Goal: Task Accomplishment & Management: Complete application form

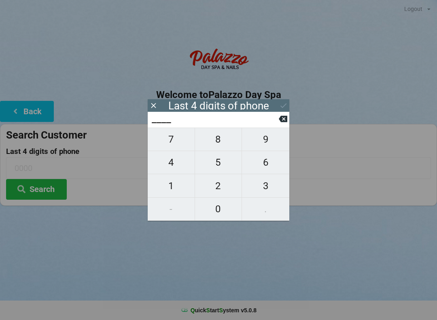
click at [270, 185] on span "3" at bounding box center [265, 185] width 47 height 17
type input "3___"
click at [218, 190] on span "2" at bounding box center [218, 185] width 47 height 17
type input "32__"
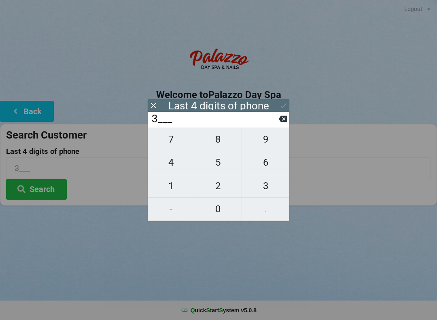
type input "32__"
click at [173, 187] on span "1" at bounding box center [171, 185] width 47 height 17
type input "321_"
click at [174, 145] on span "7" at bounding box center [171, 139] width 47 height 17
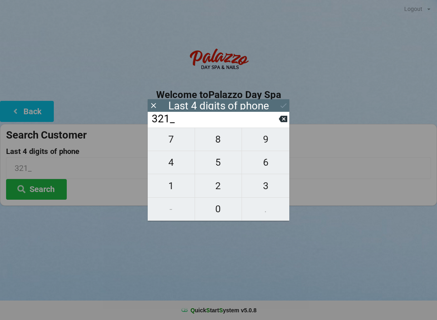
type input "3217"
click at [287, 121] on icon at bounding box center [283, 119] width 8 height 6
type input "321_"
click at [211, 142] on span "8" at bounding box center [218, 139] width 47 height 17
type input "3218"
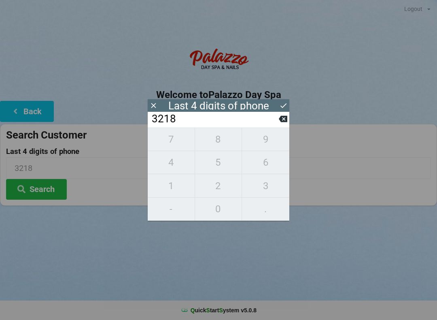
click at [171, 147] on div "7 8 9 4 5 6 1 2 3 - 0 ." at bounding box center [219, 173] width 142 height 93
click at [171, 144] on div "7 8 9 4 5 6 1 2 3 - 0 ." at bounding box center [219, 173] width 142 height 93
click at [281, 116] on button at bounding box center [283, 118] width 8 height 11
click at [282, 120] on icon at bounding box center [283, 119] width 8 height 6
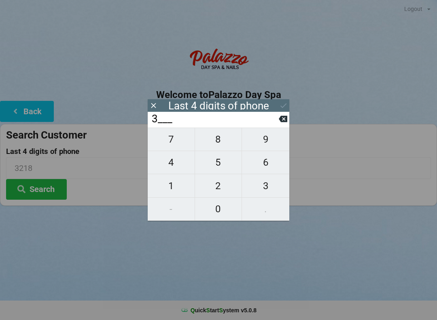
click at [285, 119] on icon at bounding box center [283, 119] width 8 height 6
type input "____"
click at [285, 117] on icon at bounding box center [283, 119] width 8 height 8
click at [221, 170] on span "5" at bounding box center [218, 162] width 47 height 17
type input "5___"
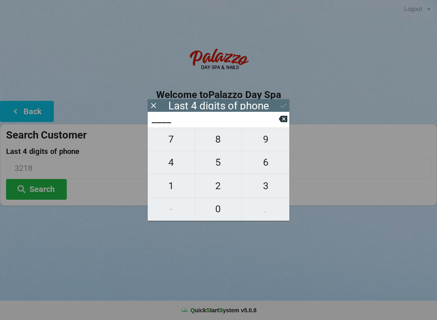
type input "5___"
click at [272, 146] on span "9" at bounding box center [265, 139] width 47 height 17
type input "59__"
click at [178, 138] on span "7" at bounding box center [171, 139] width 47 height 17
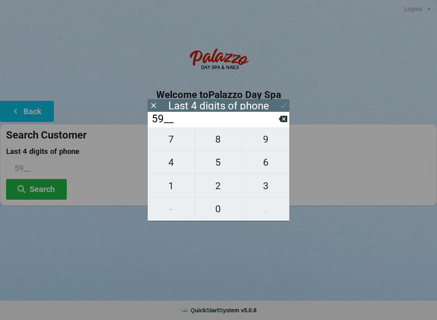
type input "597_"
click at [169, 142] on span "7" at bounding box center [171, 139] width 47 height 17
type input "5977"
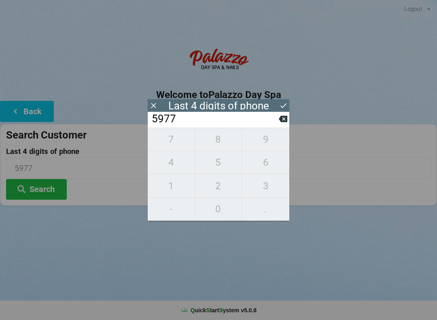
click at [287, 106] on icon at bounding box center [283, 105] width 8 height 8
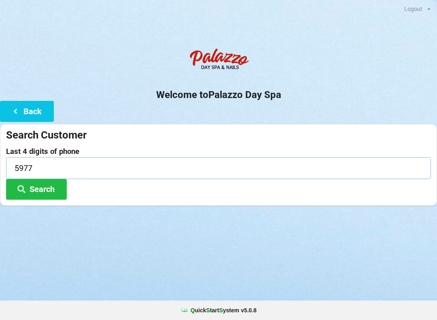
click at [130, 163] on input "5977" at bounding box center [218, 167] width 425 height 21
click at [285, 124] on div "Search Customer Last 4 digits of phone 5977 Search" at bounding box center [218, 165] width 437 height 82
click at [120, 163] on input "5977" at bounding box center [218, 167] width 425 height 21
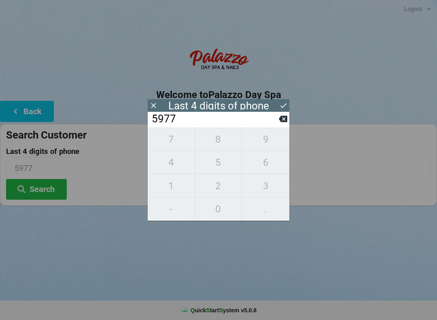
click at [282, 122] on icon at bounding box center [283, 119] width 8 height 6
click at [280, 118] on icon at bounding box center [283, 119] width 8 height 8
click at [282, 119] on icon at bounding box center [283, 119] width 8 height 6
click at [287, 121] on icon at bounding box center [283, 119] width 8 height 6
type input "____"
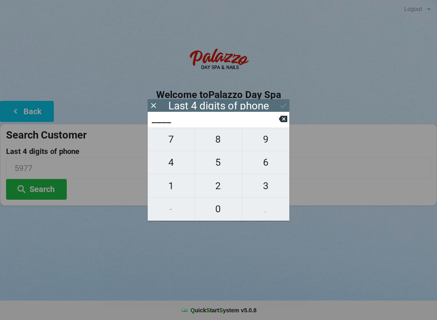
click at [267, 144] on span "9" at bounding box center [265, 139] width 47 height 17
type input "9___"
click at [217, 160] on span "5" at bounding box center [218, 162] width 47 height 17
type input "95__"
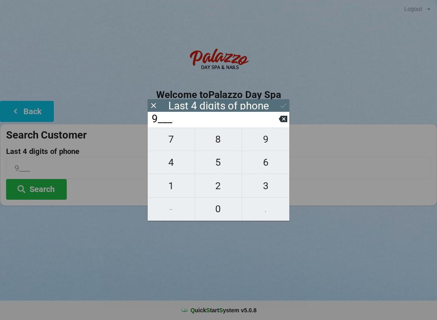
type input "95__"
click at [175, 183] on span "1" at bounding box center [171, 185] width 47 height 17
type input "951_"
click at [214, 146] on span "8" at bounding box center [218, 139] width 47 height 17
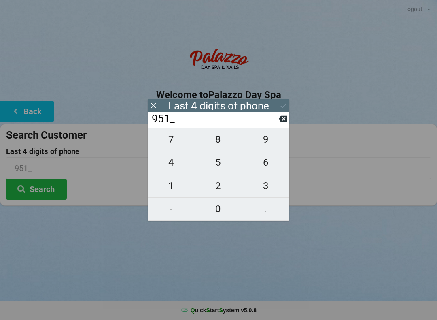
type input "9518"
click at [287, 104] on icon at bounding box center [283, 105] width 8 height 8
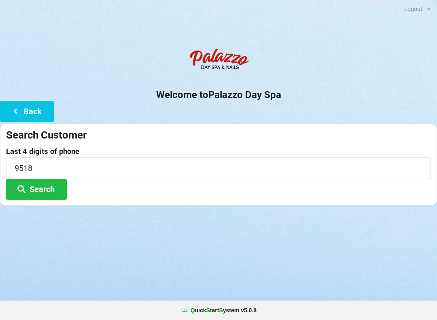
click at [38, 188] on button "Search" at bounding box center [36, 189] width 61 height 21
click at [24, 110] on button "Back" at bounding box center [27, 111] width 54 height 21
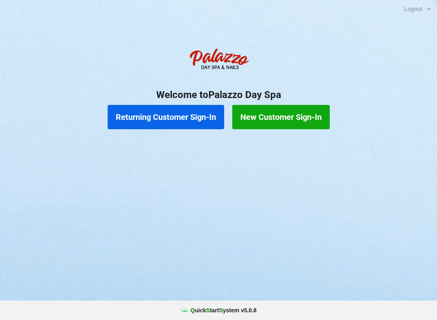
click at [270, 117] on button "New Customer Sign-In" at bounding box center [281, 117] width 98 height 24
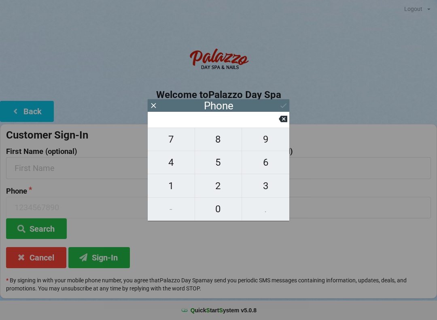
click at [262, 187] on span "3" at bounding box center [265, 185] width 47 height 17
type input "3"
click at [219, 185] on span "2" at bounding box center [218, 185] width 47 height 17
type input "32"
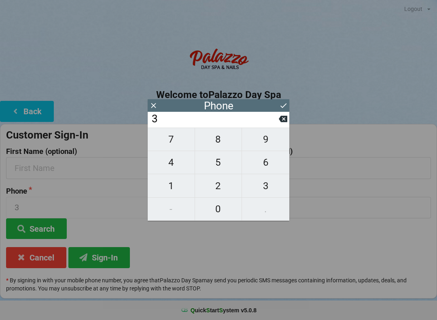
type input "32"
click at [171, 184] on span "1" at bounding box center [171, 185] width 47 height 17
type input "321"
click at [222, 148] on span "8" at bounding box center [218, 139] width 47 height 17
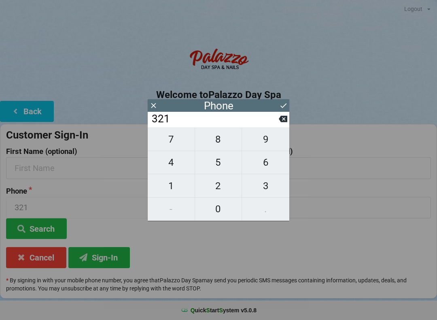
type input "3218"
click at [170, 144] on span "7" at bounding box center [171, 139] width 47 height 17
type input "32187"
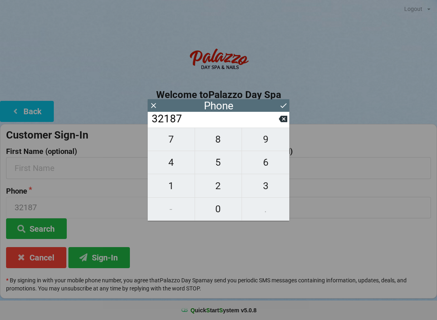
click at [172, 144] on span "7" at bounding box center [171, 139] width 47 height 17
type input "321877"
click at [265, 145] on span "9" at bounding box center [265, 139] width 47 height 17
type input "3218779"
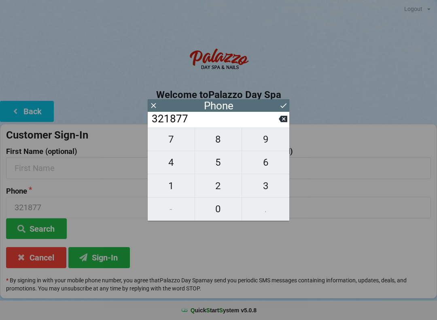
type input "3218779"
click at [228, 163] on span "5" at bounding box center [218, 162] width 47 height 17
type input "32187795"
click at [177, 185] on span "1" at bounding box center [171, 185] width 47 height 17
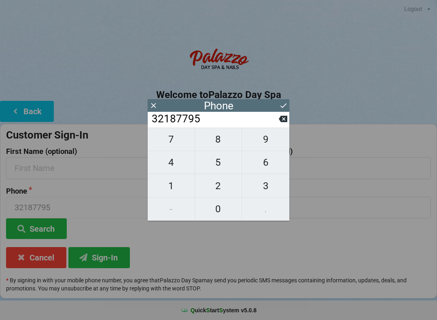
type input "321877951"
click at [219, 141] on span "8" at bounding box center [218, 139] width 47 height 17
type input "3218779518"
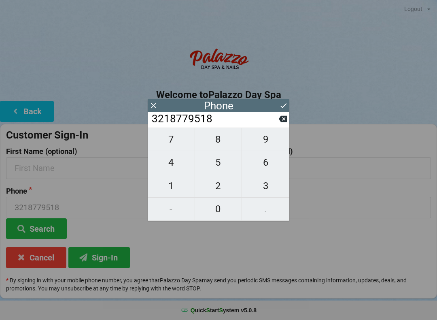
click at [284, 108] on icon at bounding box center [283, 105] width 8 height 8
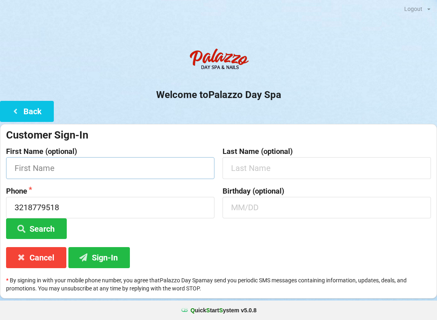
click at [65, 162] on input "text" at bounding box center [110, 167] width 208 height 21
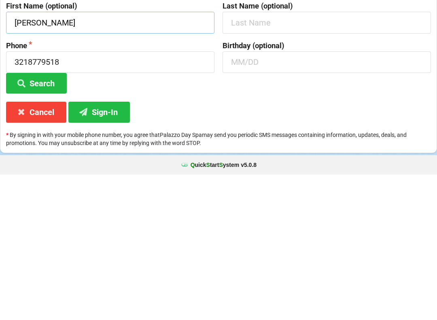
type input "[PERSON_NAME]"
click at [99, 247] on button "Sign-In" at bounding box center [99, 257] width 62 height 21
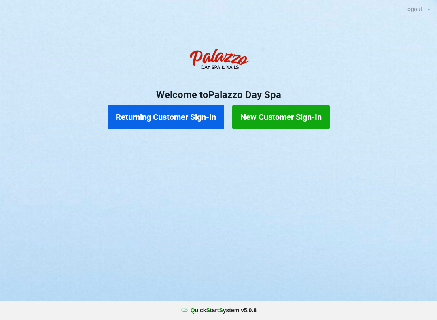
click at [167, 118] on button "Returning Customer Sign-In" at bounding box center [166, 117] width 117 height 24
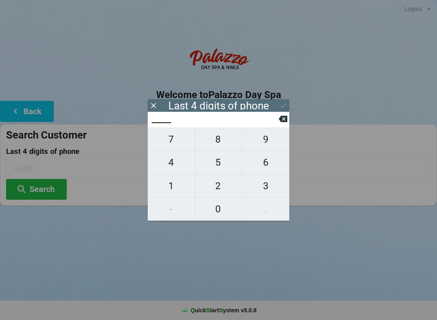
click at [266, 166] on span "6" at bounding box center [265, 162] width 47 height 17
type input "6___"
click at [180, 187] on span "1" at bounding box center [171, 185] width 47 height 17
type input "61__"
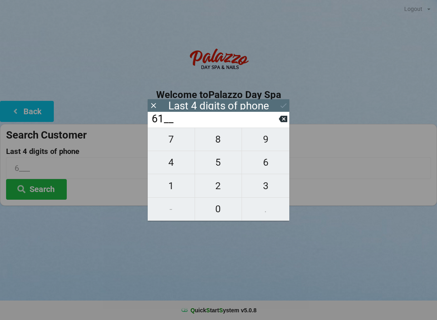
type input "61__"
click at [178, 166] on span "4" at bounding box center [171, 162] width 47 height 17
type input "614_"
click at [272, 186] on span "3" at bounding box center [265, 185] width 47 height 17
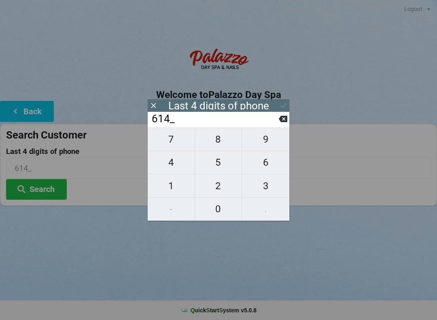
type input "6143"
click at [287, 108] on icon at bounding box center [283, 105] width 8 height 8
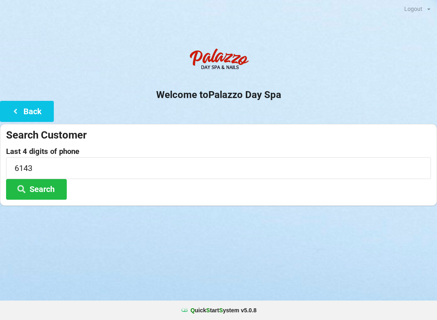
click at [38, 192] on button "Search" at bounding box center [36, 189] width 61 height 21
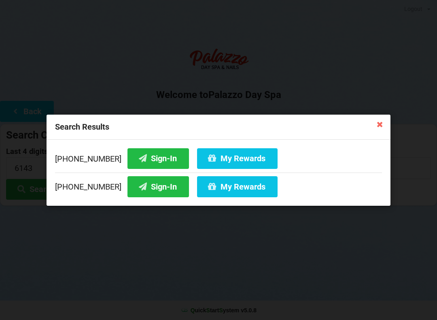
click at [150, 157] on button "Sign-In" at bounding box center [158, 158] width 62 height 21
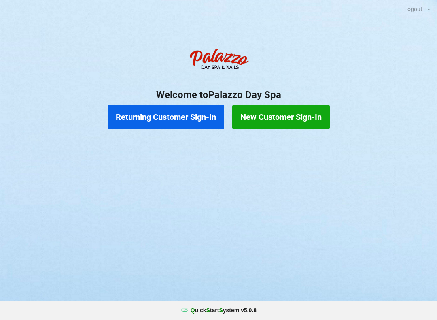
click at [282, 117] on button "New Customer Sign-In" at bounding box center [281, 117] width 98 height 24
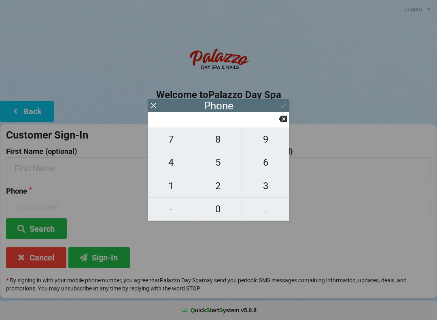
click at [272, 185] on span "3" at bounding box center [265, 185] width 47 height 17
type input "3"
click at [227, 202] on span "0" at bounding box center [218, 208] width 47 height 17
type input "30"
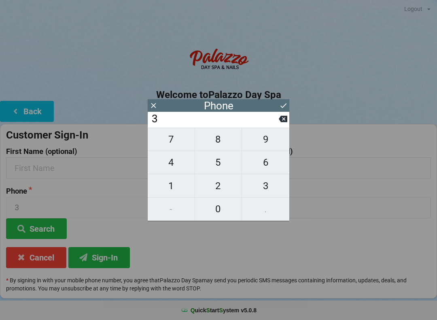
type input "30"
click at [216, 168] on span "5" at bounding box center [218, 162] width 47 height 17
type input "305"
click at [267, 185] on span "3" at bounding box center [265, 185] width 47 height 17
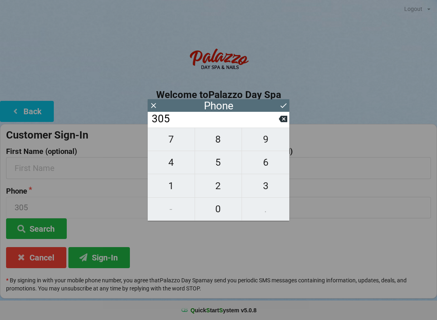
type input "3053"
click at [222, 207] on span "0" at bounding box center [218, 208] width 47 height 17
type input "30530"
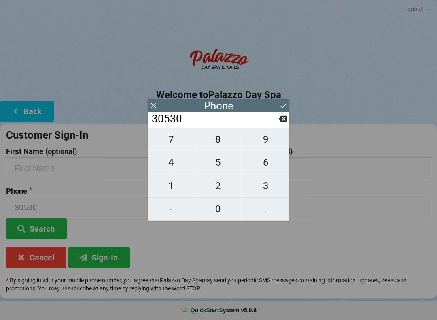
click at [215, 187] on span "2" at bounding box center [218, 185] width 47 height 17
type input "305302"
click at [264, 165] on span "6" at bounding box center [265, 162] width 47 height 17
type input "3053026"
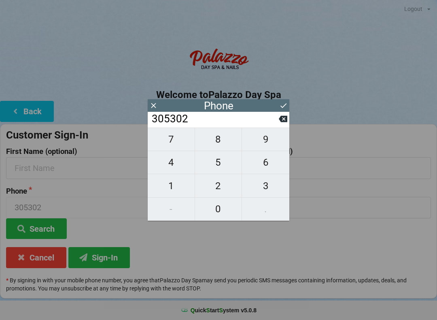
type input "3053026"
click at [177, 168] on span "4" at bounding box center [171, 162] width 47 height 17
type input "30530264"
click at [223, 166] on span "5" at bounding box center [218, 162] width 47 height 17
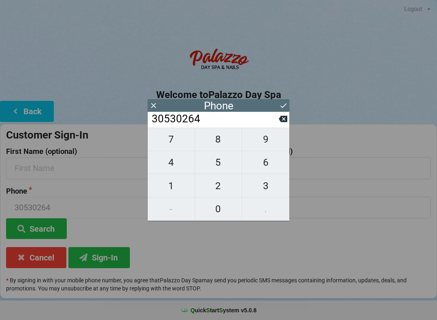
type input "305302645"
click at [223, 144] on span "8" at bounding box center [218, 139] width 47 height 17
type input "3053026458"
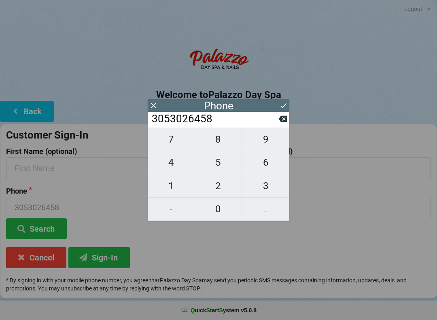
click at [282, 104] on icon at bounding box center [283, 105] width 8 height 8
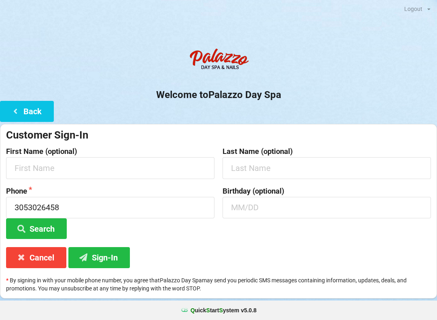
click at [101, 261] on button "Sign-In" at bounding box center [99, 257] width 62 height 21
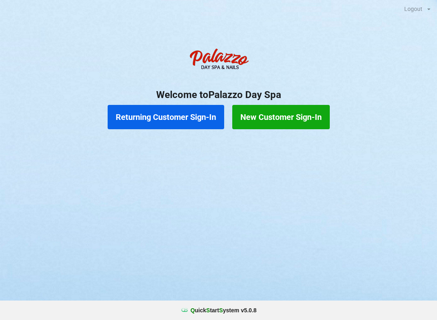
click at [193, 119] on button "Returning Customer Sign-In" at bounding box center [166, 117] width 117 height 24
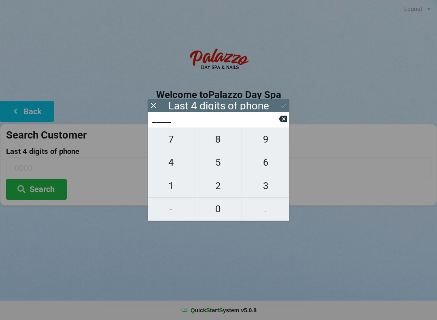
click at [226, 210] on span "0" at bounding box center [218, 208] width 47 height 17
type input "0___"
click at [223, 142] on span "8" at bounding box center [218, 139] width 47 height 17
type input "08__"
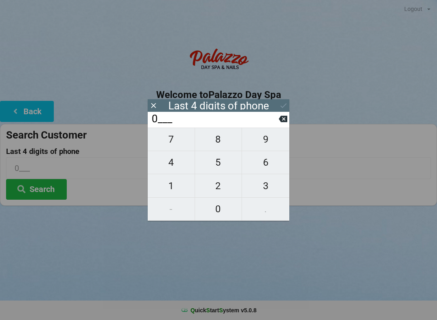
type input "08__"
click at [175, 165] on span "4" at bounding box center [171, 162] width 47 height 17
type input "084_"
click at [222, 208] on span "0" at bounding box center [218, 208] width 47 height 17
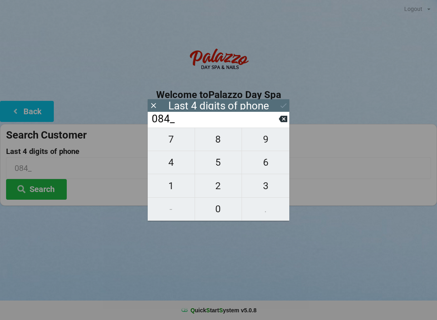
type input "0840"
click at [287, 106] on icon at bounding box center [283, 105] width 8 height 8
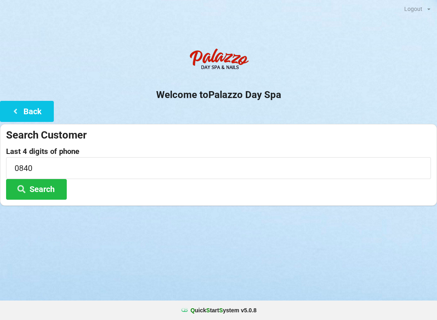
click at [51, 189] on button "Search" at bounding box center [36, 189] width 61 height 21
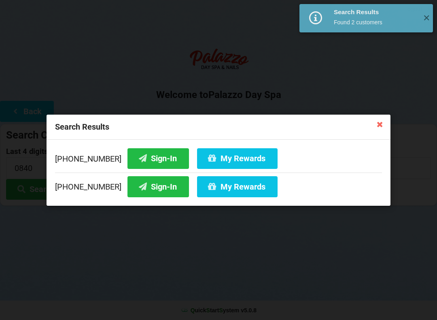
click at [244, 159] on button "My Rewards" at bounding box center [237, 158] width 81 height 21
